Goal: Task Accomplishment & Management: Complete application form

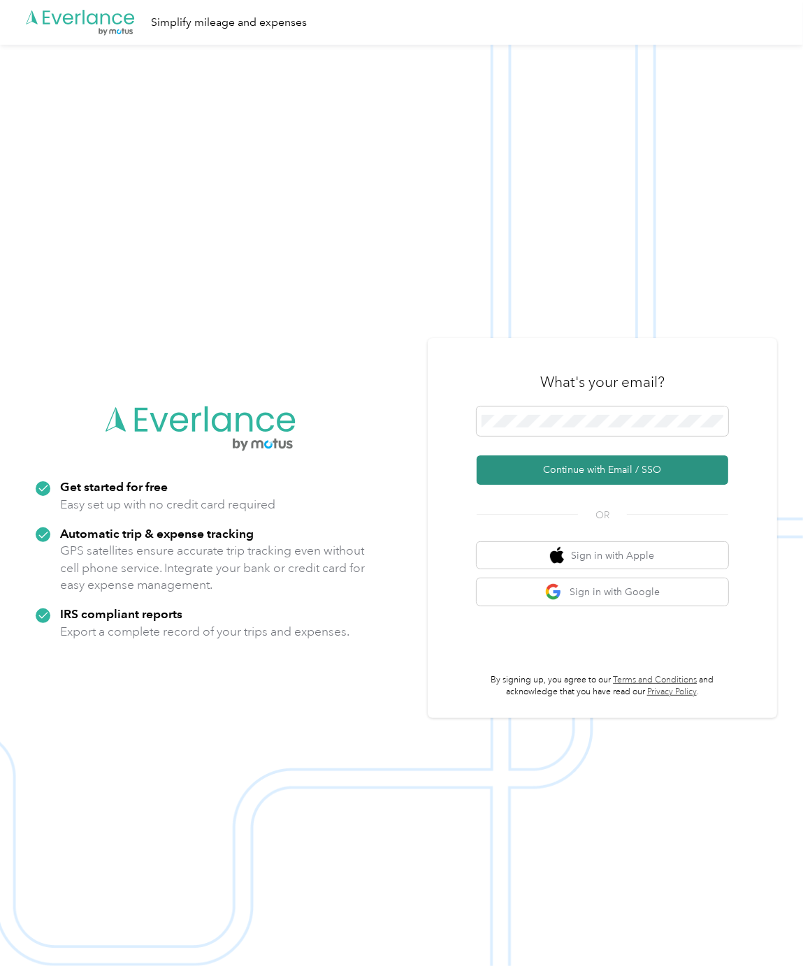
click at [681, 468] on button "Continue with Email / SSO" at bounding box center [602, 470] width 252 height 29
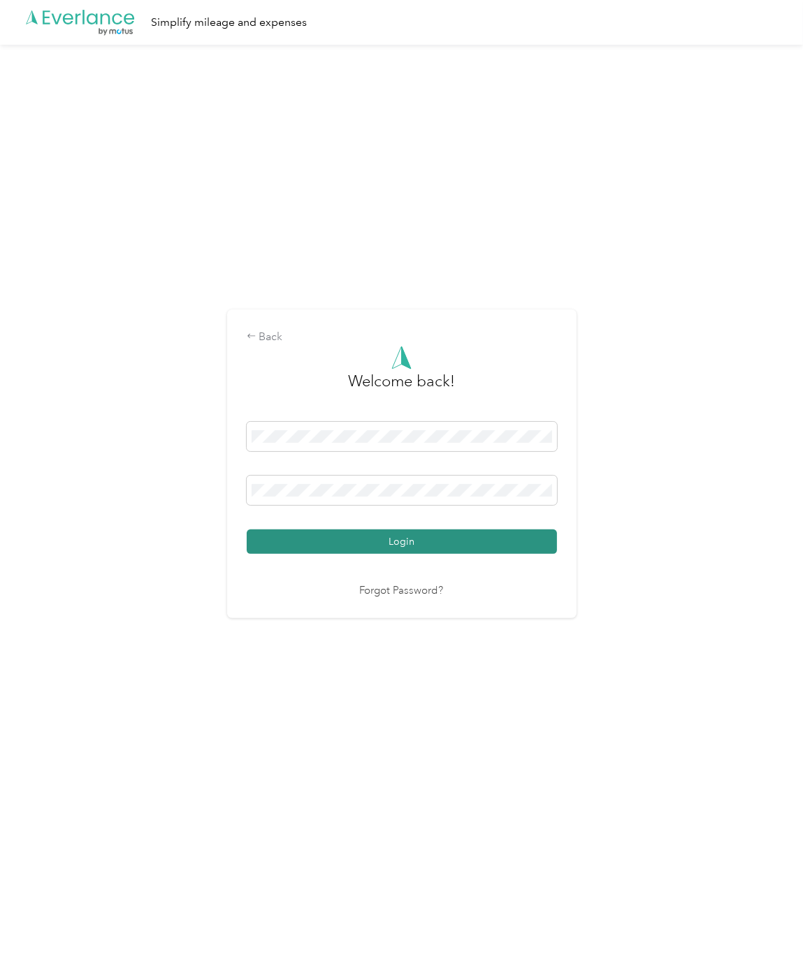
click at [502, 532] on button "Login" at bounding box center [402, 542] width 310 height 24
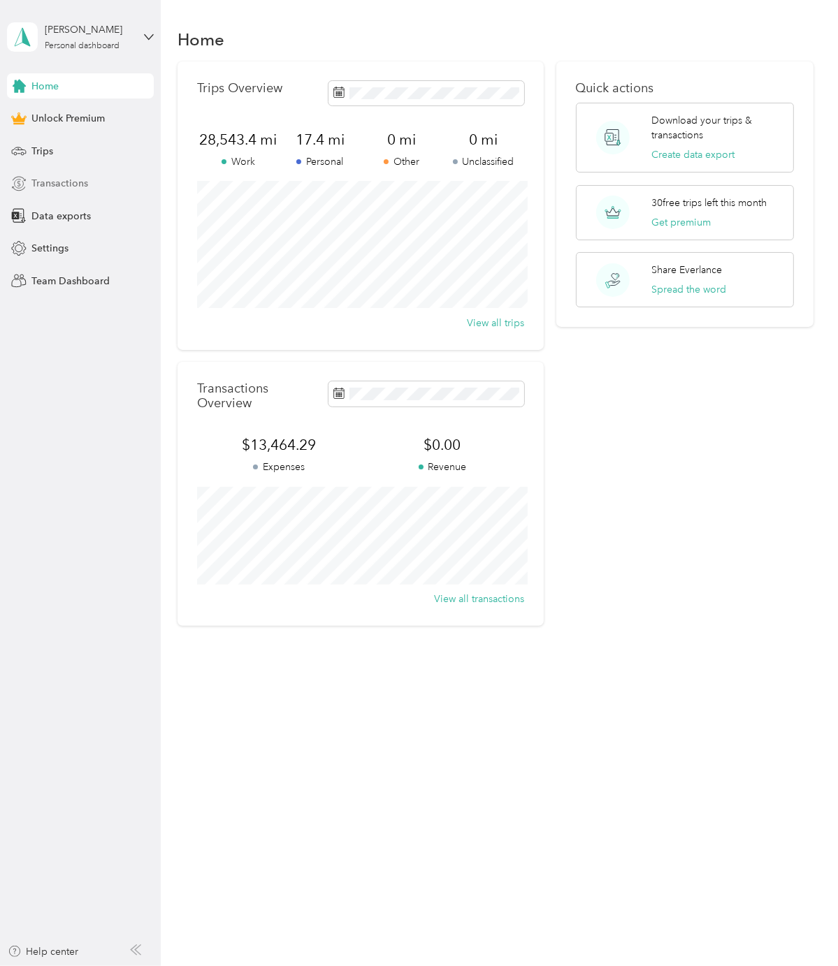
click at [59, 183] on span "Transactions" at bounding box center [59, 183] width 57 height 15
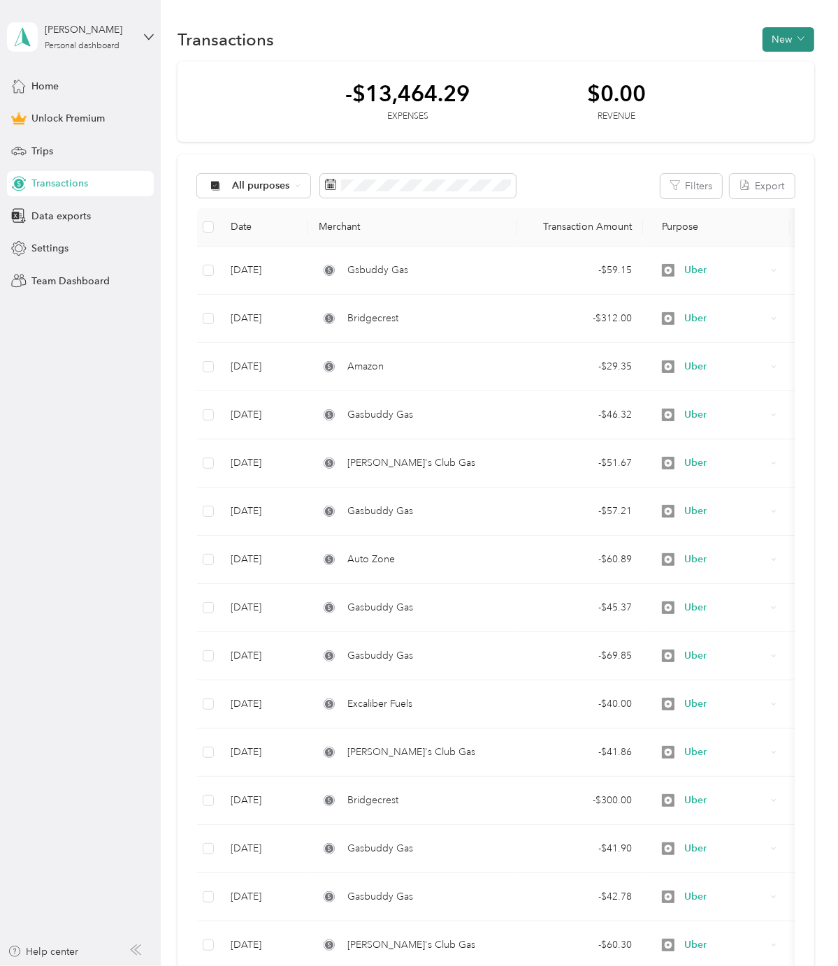
click at [791, 45] on button "New" at bounding box center [788, 39] width 52 height 24
click at [787, 63] on span "Expense" at bounding box center [781, 65] width 38 height 15
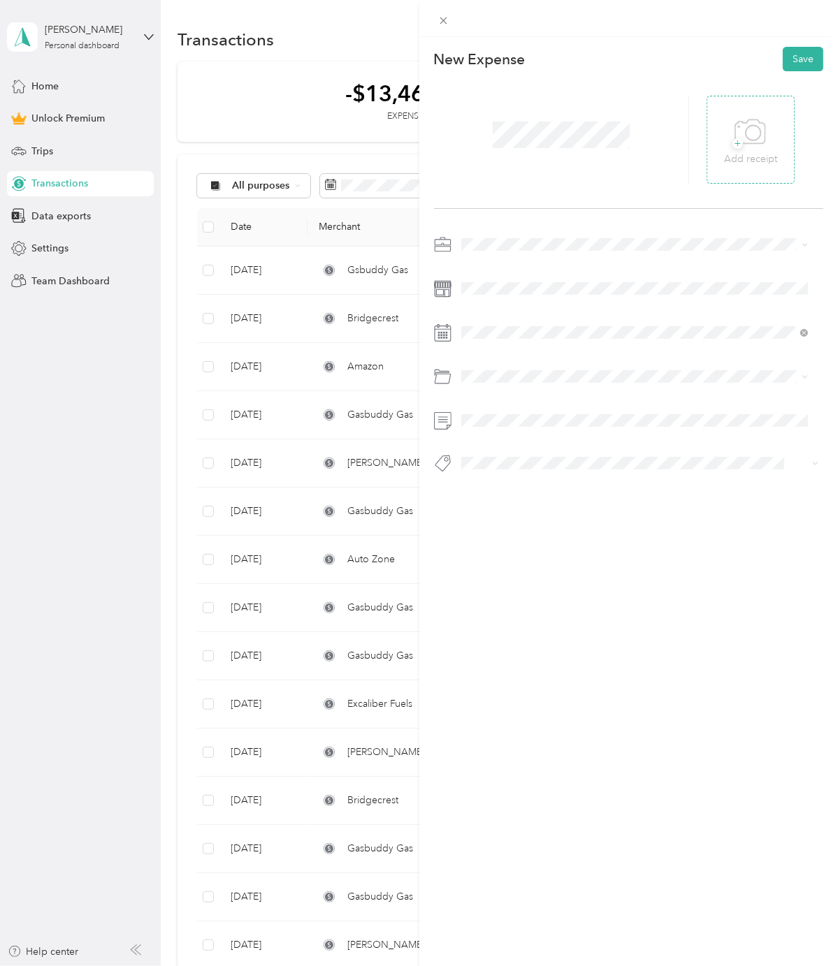
click at [746, 156] on p "Add receipt" at bounding box center [750, 159] width 53 height 15
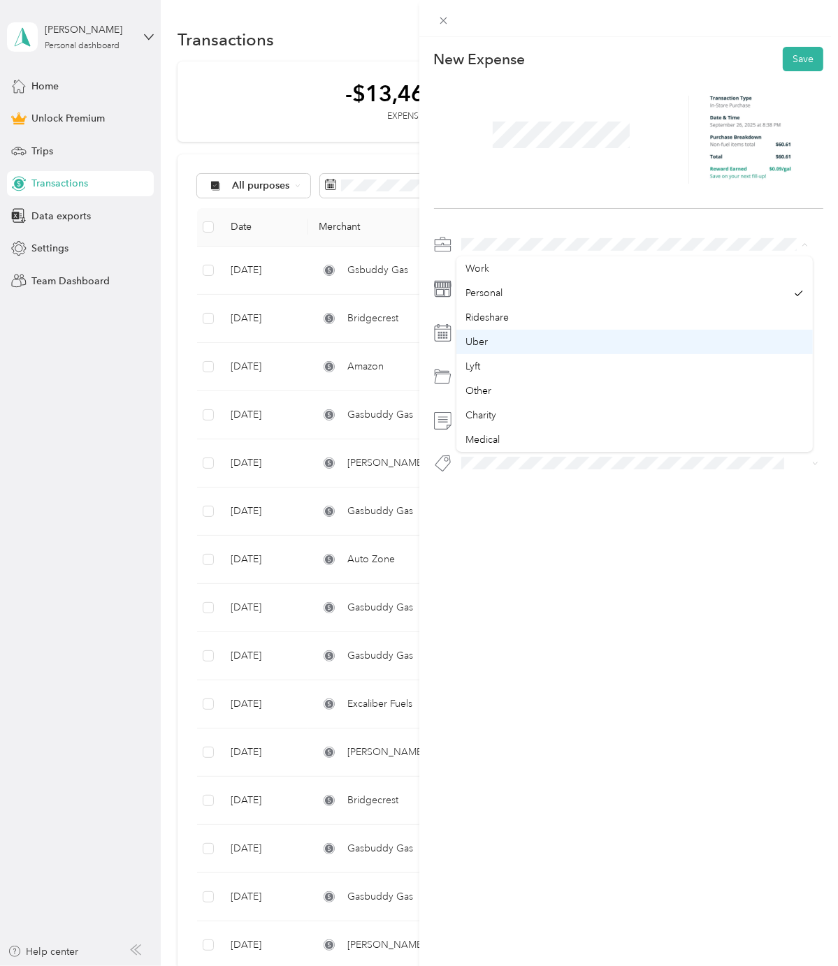
click at [500, 344] on div "Uber" at bounding box center [634, 342] width 337 height 15
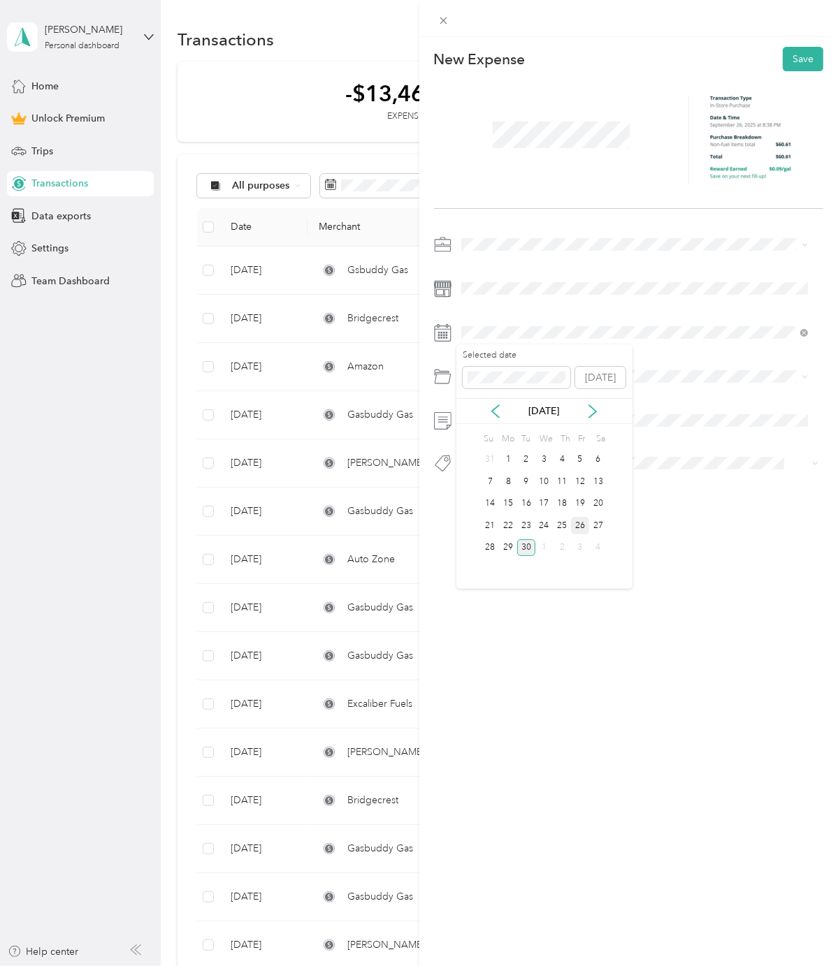
click at [581, 525] on div "26" at bounding box center [580, 525] width 18 height 17
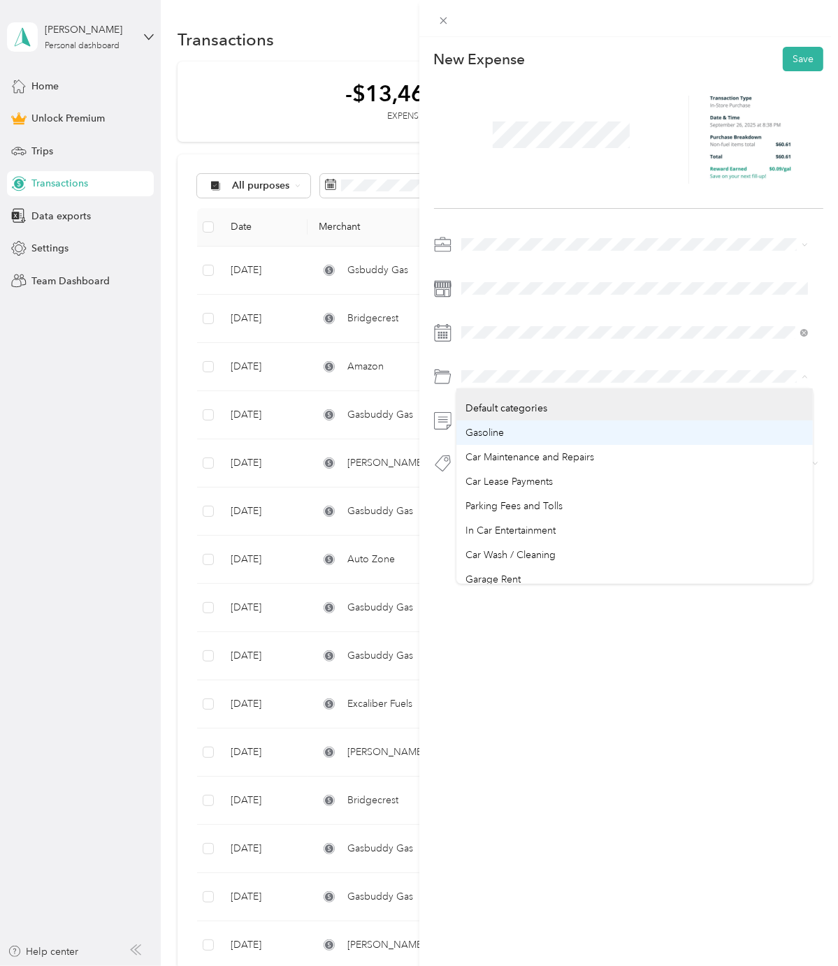
click at [503, 429] on span "Gasoline" at bounding box center [485, 433] width 38 height 12
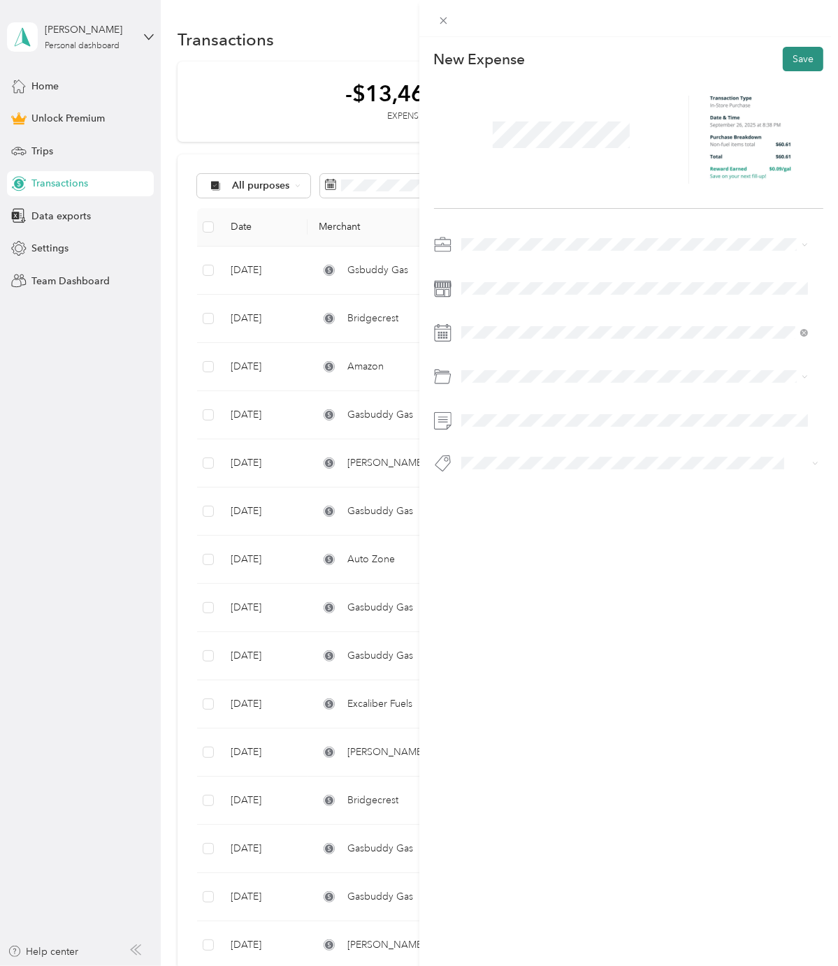
click at [801, 58] on button "Save" at bounding box center [802, 59] width 41 height 24
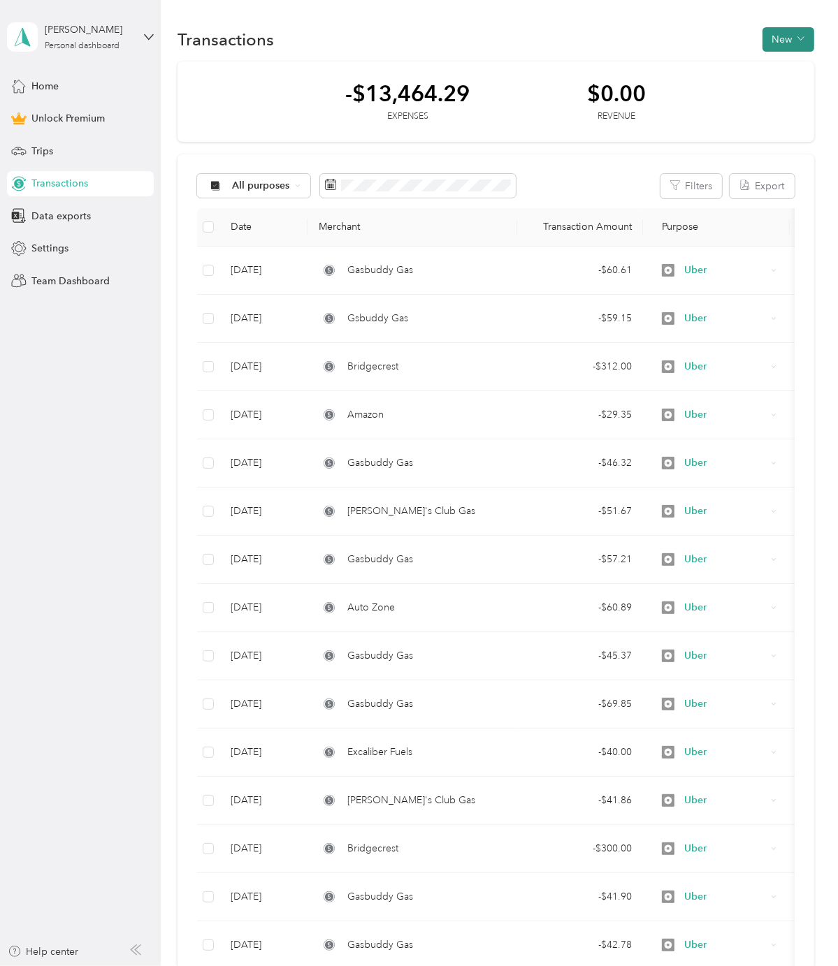
click at [782, 43] on button "New" at bounding box center [788, 39] width 52 height 24
click at [779, 67] on span "Expense" at bounding box center [781, 65] width 38 height 15
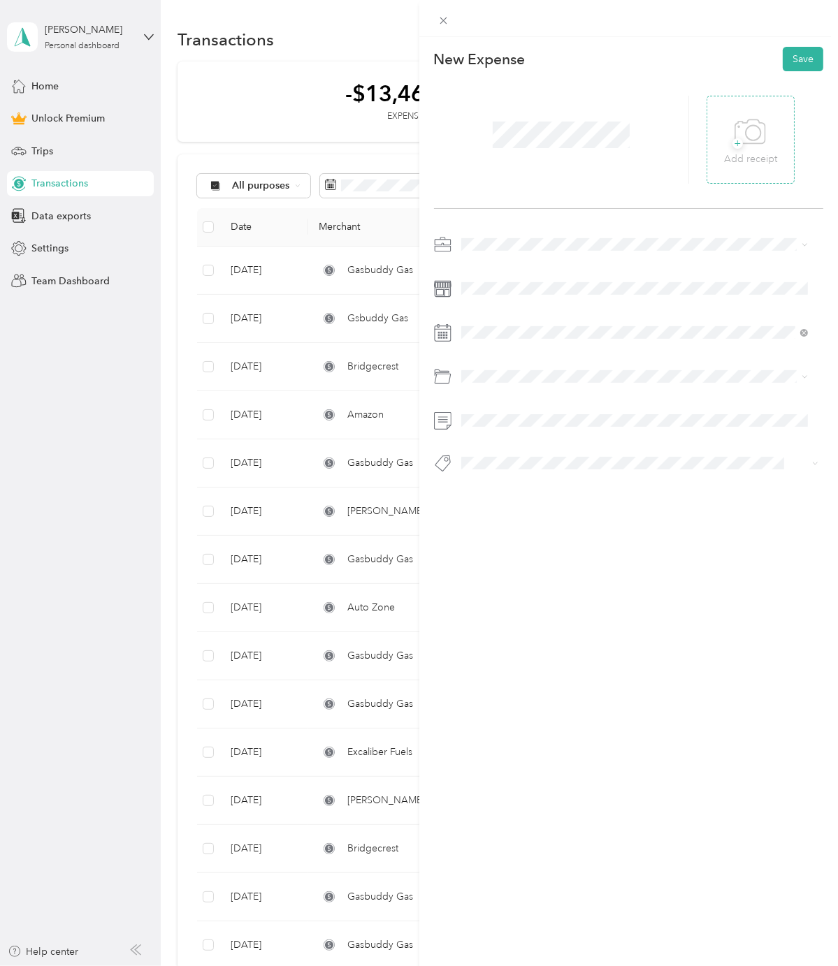
click at [724, 129] on div "+ Add receipt" at bounding box center [750, 140] width 53 height 54
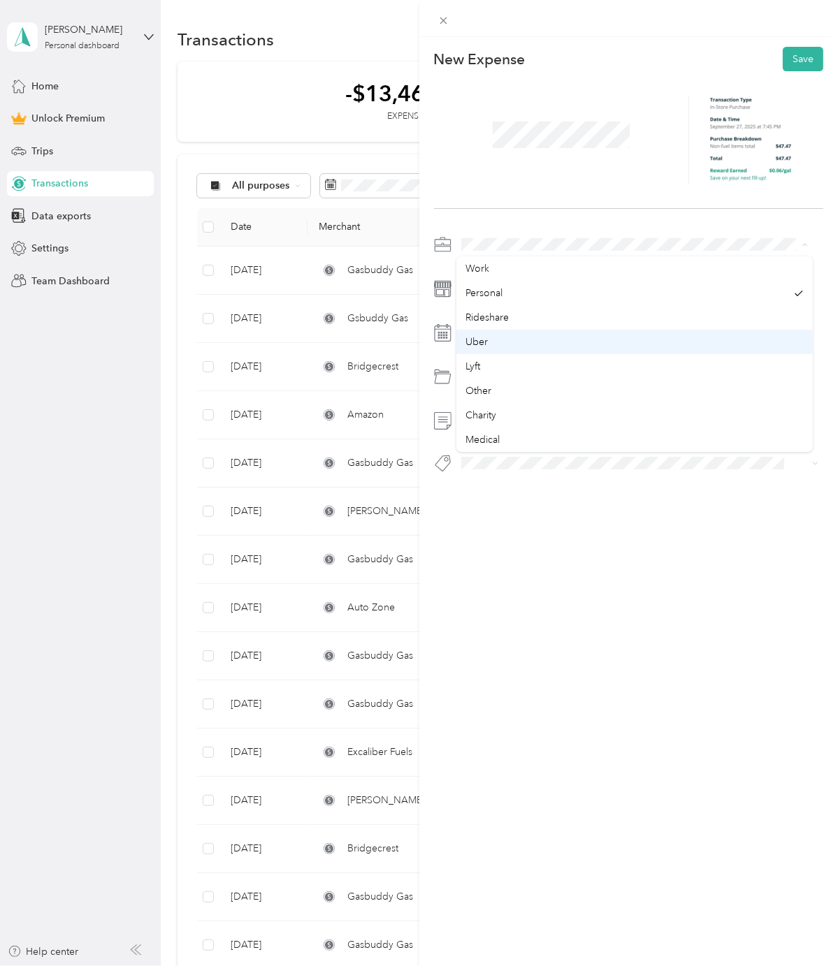
click at [498, 333] on li "Uber" at bounding box center [634, 342] width 356 height 24
click at [500, 322] on span at bounding box center [639, 332] width 367 height 22
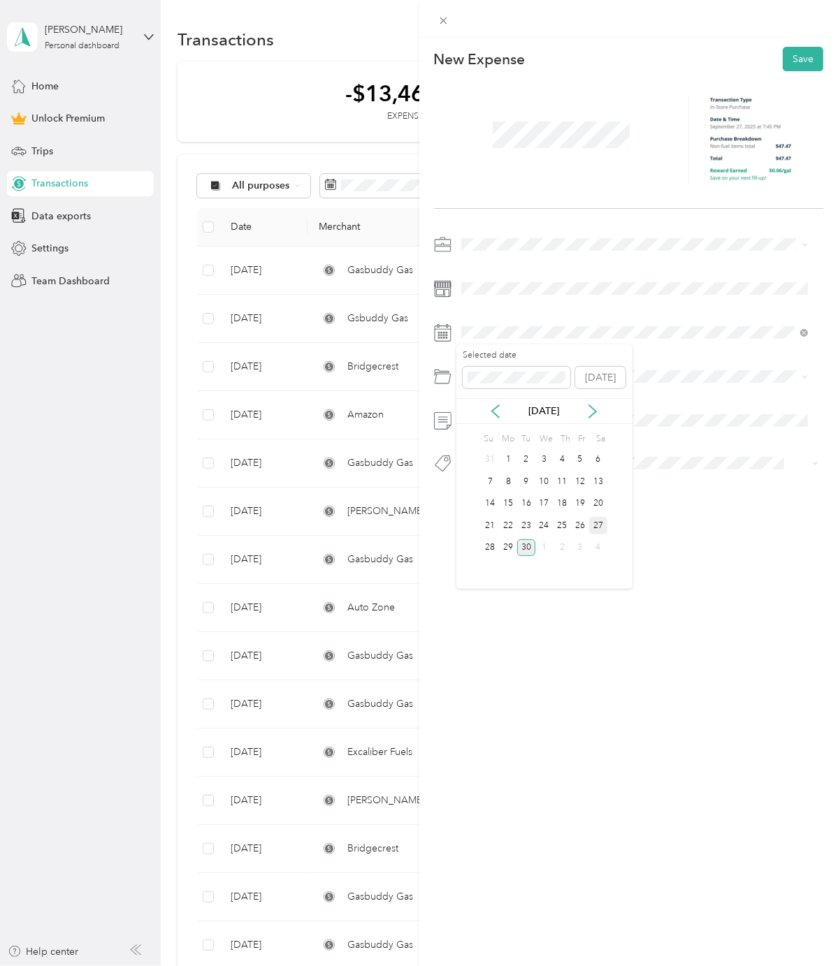
click at [595, 519] on div "27" at bounding box center [598, 525] width 18 height 17
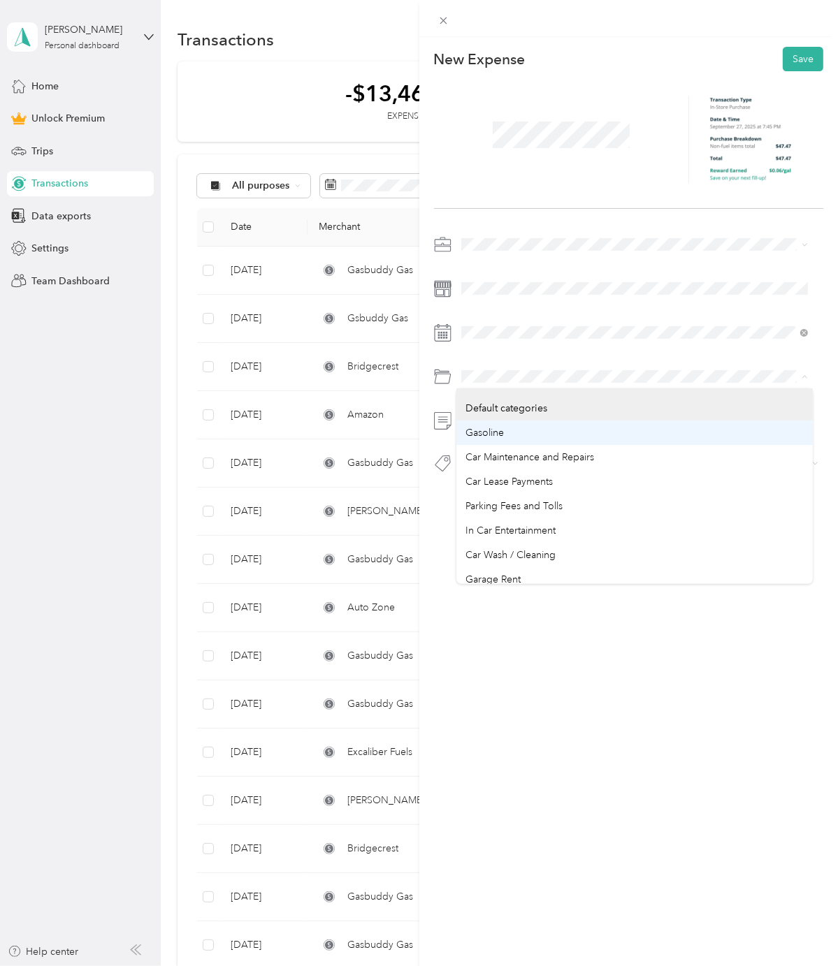
click at [517, 441] on li "Gasoline" at bounding box center [634, 433] width 356 height 24
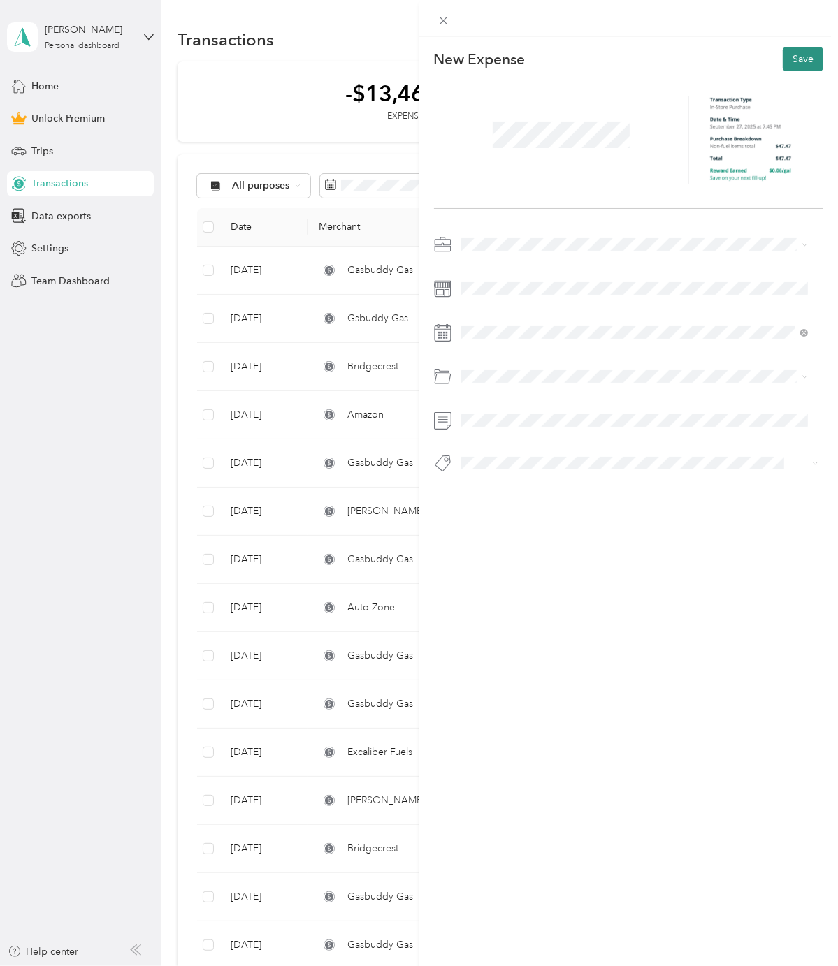
click at [792, 51] on button "Save" at bounding box center [802, 59] width 41 height 24
